Goal: Transaction & Acquisition: Purchase product/service

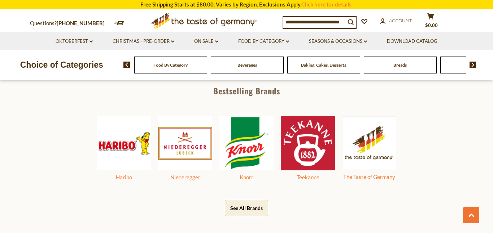
scroll to position [334, 0]
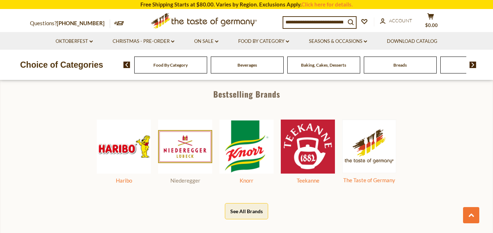
click at [183, 183] on div "Niederegger" at bounding box center [185, 180] width 54 height 9
